Goal: Transaction & Acquisition: Subscribe to service/newsletter

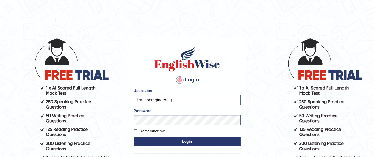
click at [109, 132] on body "Login Please fix the following errors: Username francoemgineering Password Reme…" at bounding box center [187, 97] width 374 height 157
click at [187, 141] on button "Login" at bounding box center [187, 141] width 107 height 9
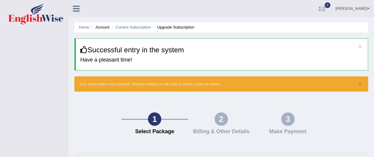
drag, startPoint x: 374, startPoint y: 29, endPoint x: 377, endPoint y: 36, distance: 7.2
click at [374, 36] on html "Toggle navigation FRANK OBENG ACHEAMPONG Toggle navigation Username: francoemgi…" at bounding box center [187, 78] width 374 height 157
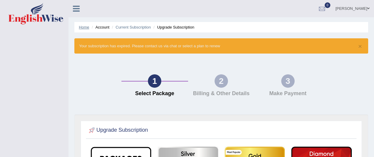
click at [84, 27] on link "Home" at bounding box center [84, 27] width 10 height 4
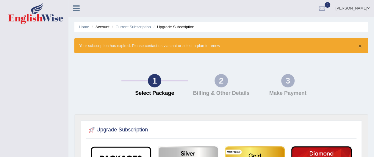
click at [359, 46] on button "×" at bounding box center [360, 46] width 4 height 6
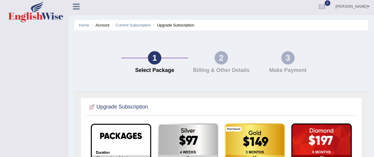
scroll to position [2, 0]
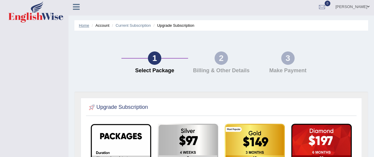
click at [84, 26] on link "Home" at bounding box center [84, 25] width 10 height 4
